Goal: Task Accomplishment & Management: Use online tool/utility

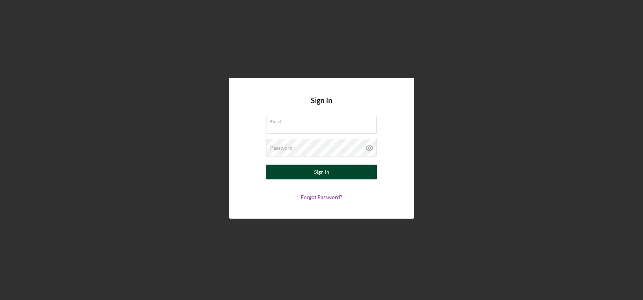
type input "[EMAIL_ADDRESS][DOMAIN_NAME]"
click at [306, 175] on button "Sign In" at bounding box center [321, 171] width 111 height 15
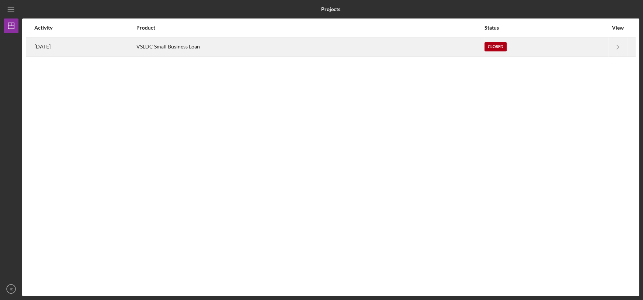
click at [245, 45] on div "VSLDC Small Business Loan" at bounding box center [309, 47] width 347 height 18
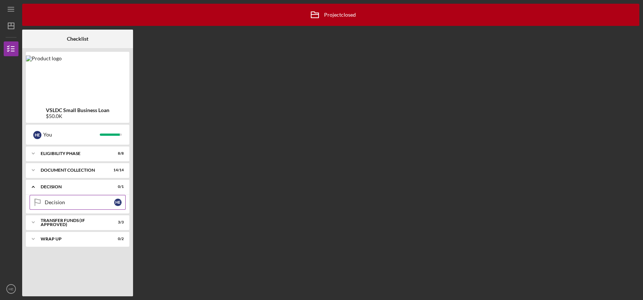
click at [76, 200] on div "Decision" at bounding box center [79, 202] width 69 height 6
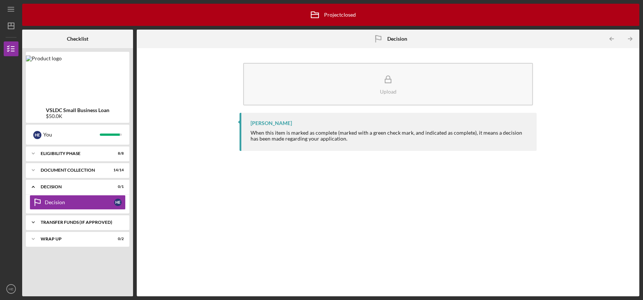
click at [80, 224] on div "Transfer Funds (If Approved)" at bounding box center [80, 222] width 79 height 4
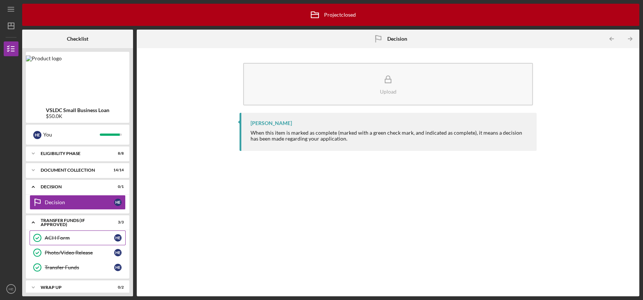
scroll to position [6, 0]
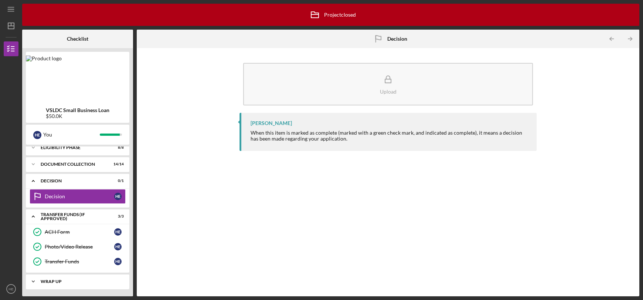
click at [69, 285] on div "Icon/Expander Wrap Up 0 / 2" at bounding box center [77, 281] width 103 height 15
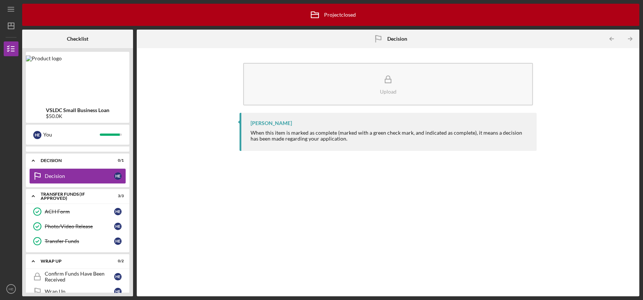
scroll to position [25, 0]
click at [77, 210] on div "ACH Form" at bounding box center [79, 213] width 69 height 6
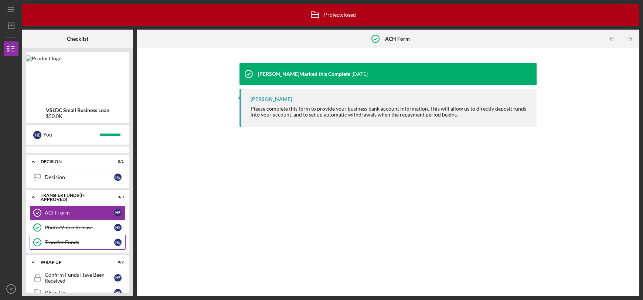
click at [73, 244] on div "Transfer Funds" at bounding box center [79, 242] width 69 height 6
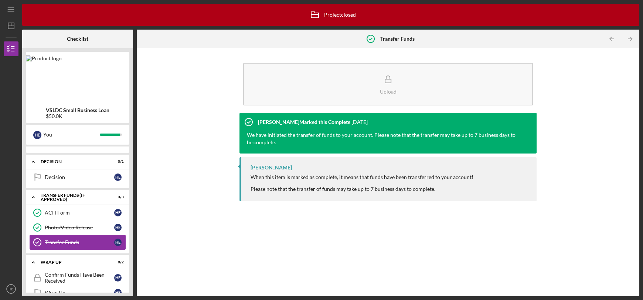
scroll to position [39, 0]
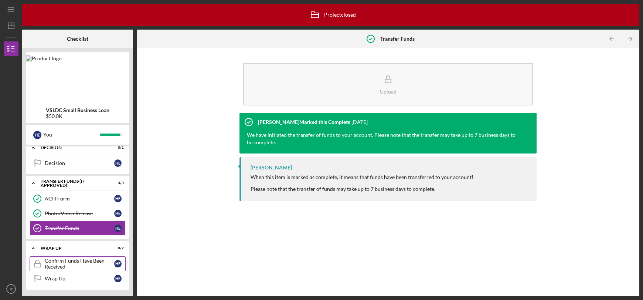
click at [77, 259] on div "Confirm Funds Have Been Received" at bounding box center [79, 264] width 69 height 12
